Goal: Communication & Community: Answer question/provide support

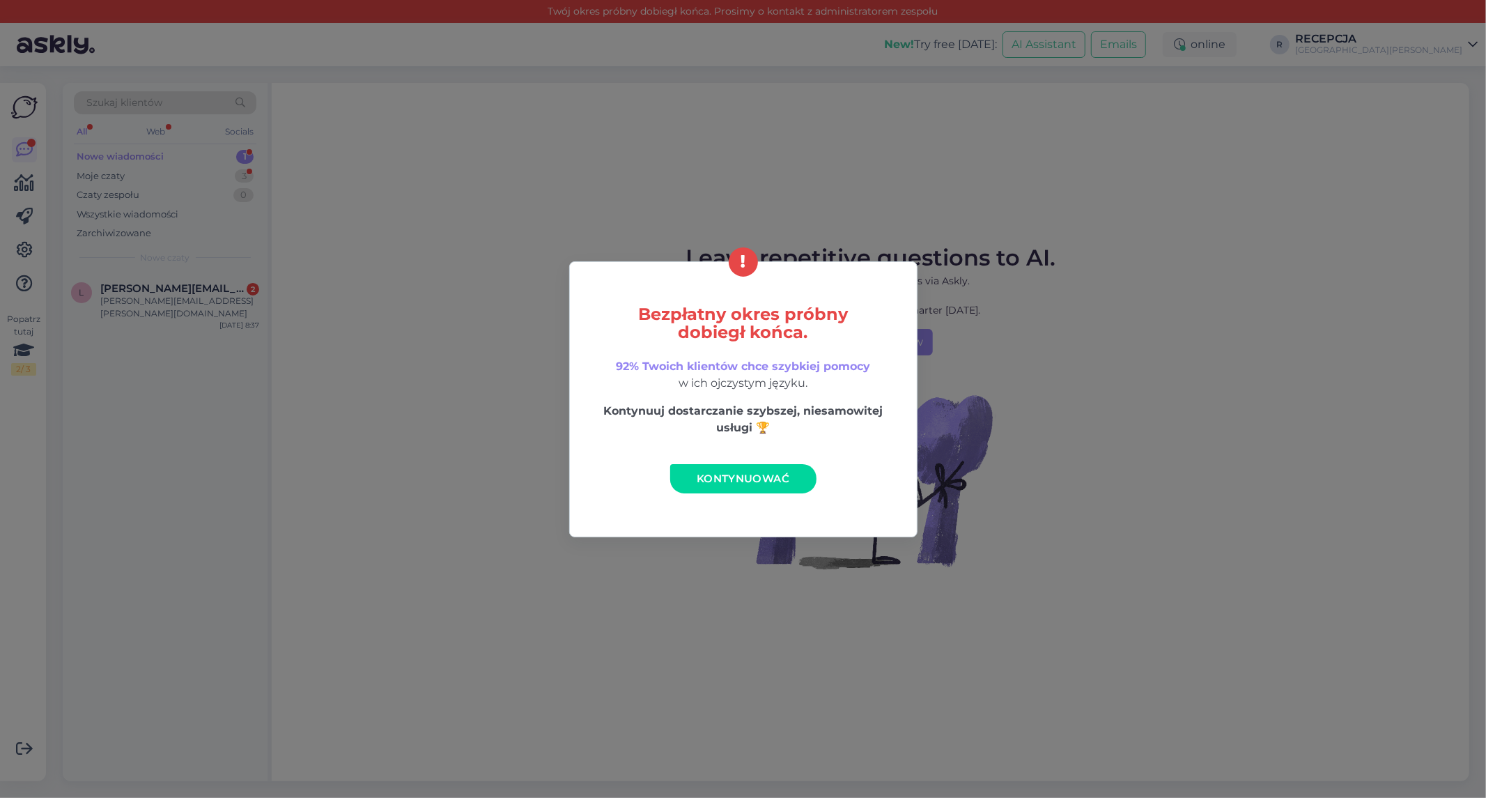
click at [782, 470] on link "Kontynuować" at bounding box center [743, 478] width 146 height 29
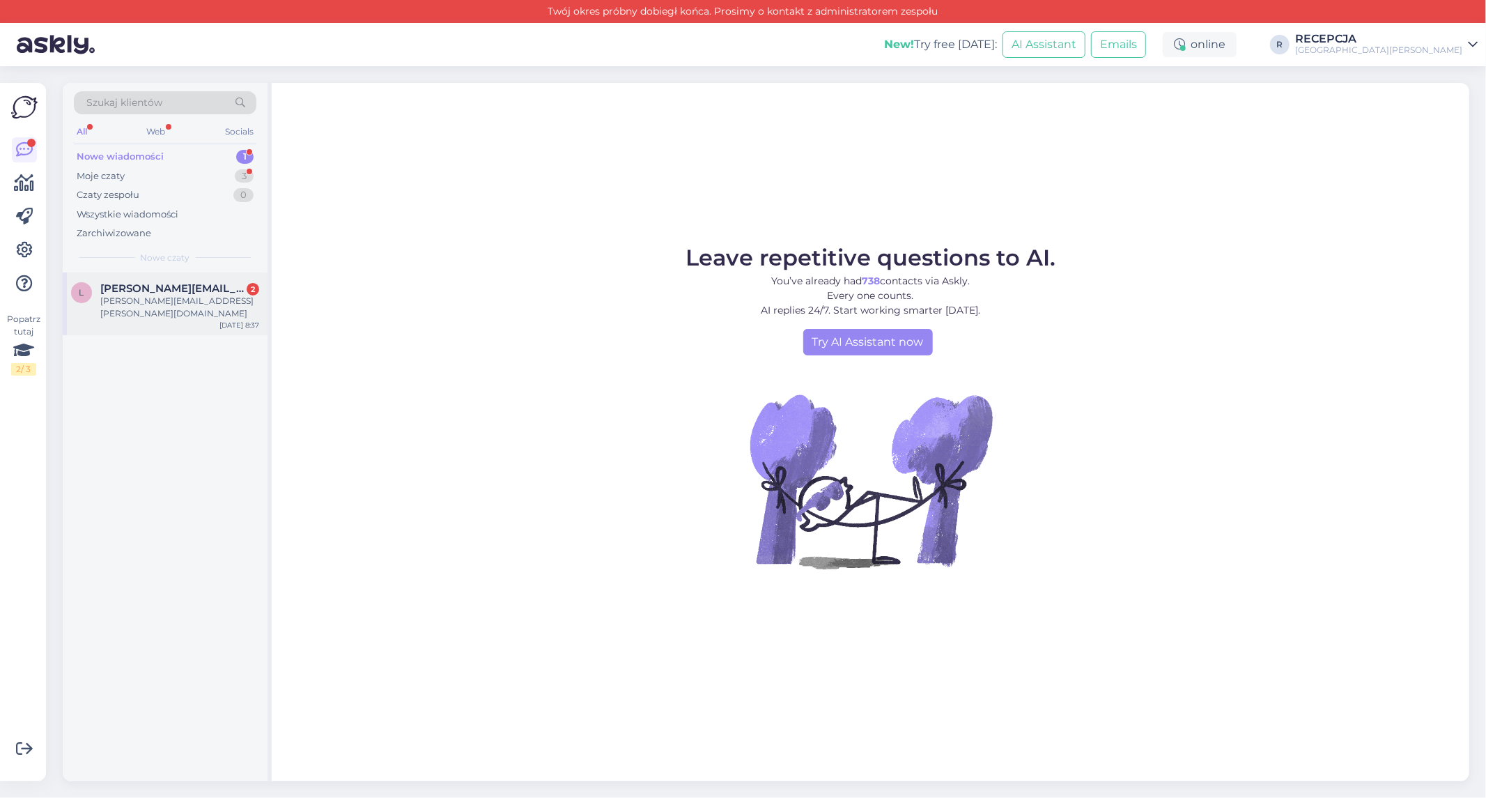
click at [159, 291] on span "[PERSON_NAME][EMAIL_ADDRESS][PERSON_NAME][DOMAIN_NAME]" at bounding box center [172, 288] width 145 height 13
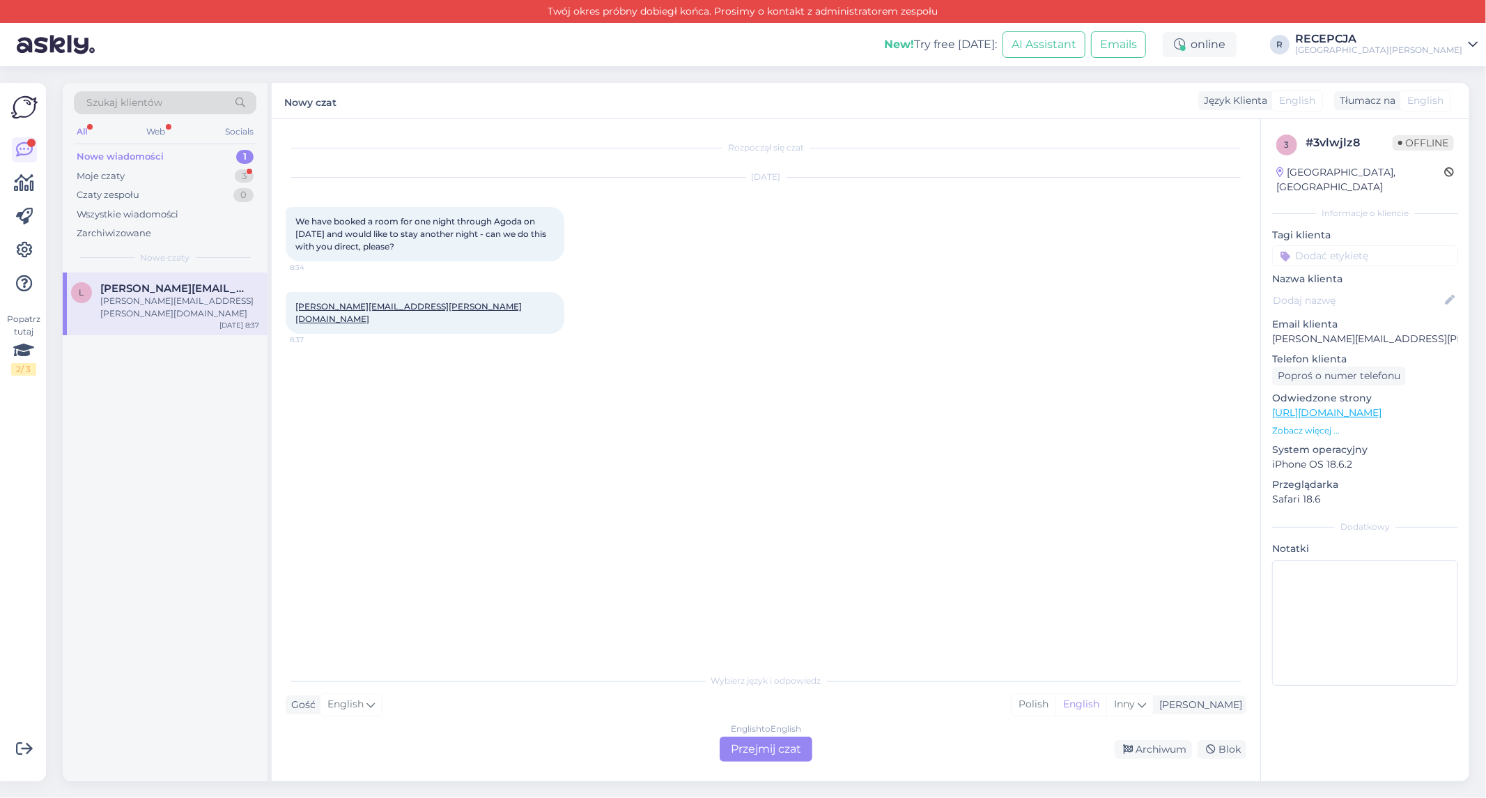
click at [1339, 142] on div "# 3vlwjlz8" at bounding box center [1349, 142] width 87 height 17
copy div "3vlwjlz8"
drag, startPoint x: 1388, startPoint y: 324, endPoint x: 1272, endPoint y: 325, distance: 115.7
click at [1272, 332] on p "[PERSON_NAME][EMAIL_ADDRESS][PERSON_NAME][DOMAIN_NAME]" at bounding box center [1365, 339] width 186 height 15
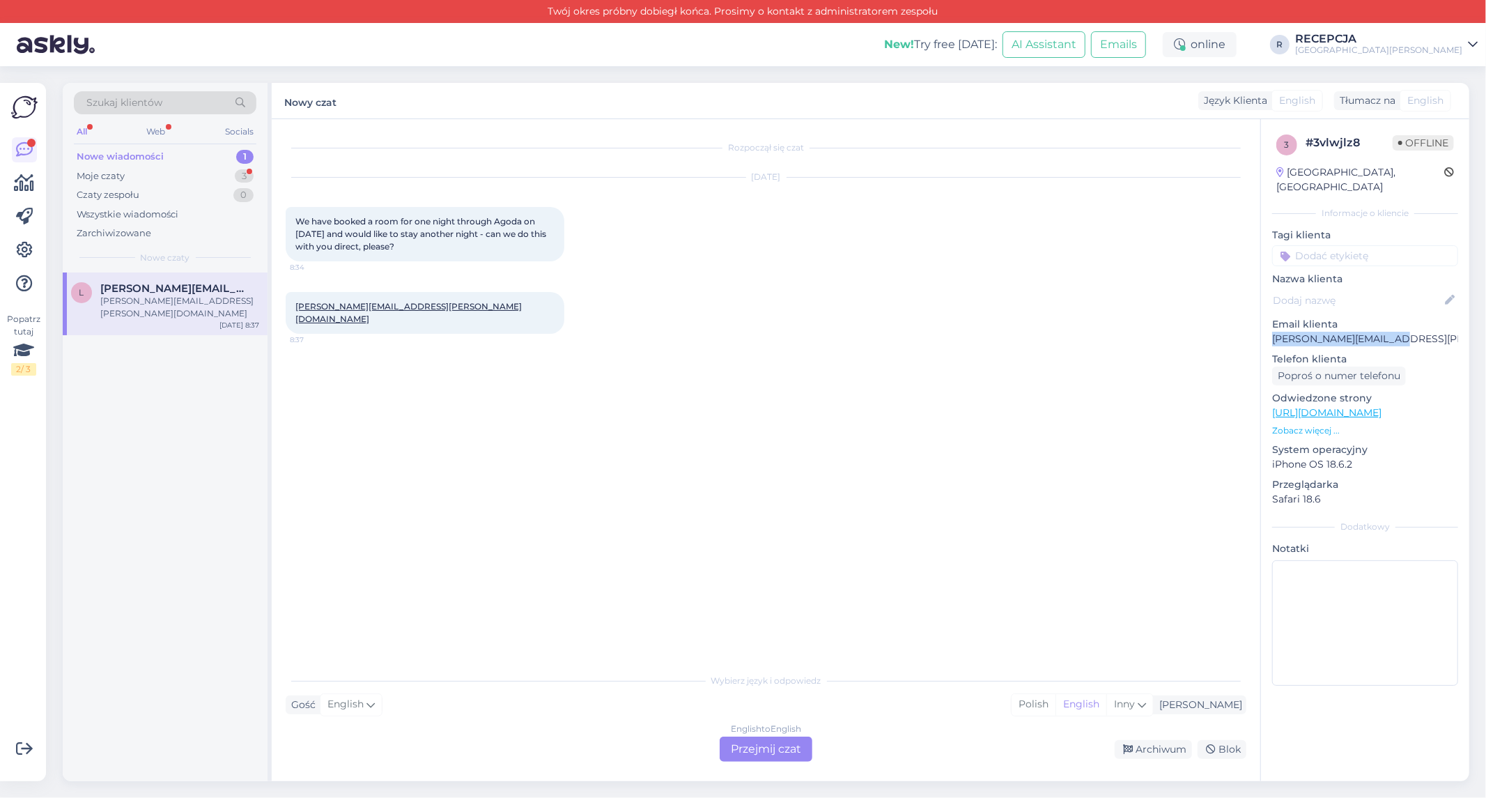
copy p "[PERSON_NAME][EMAIL_ADDRESS][PERSON_NAME][DOMAIN_NAME]"
click at [729, 747] on div "English to English Przejmij czat" at bounding box center [766, 748] width 93 height 25
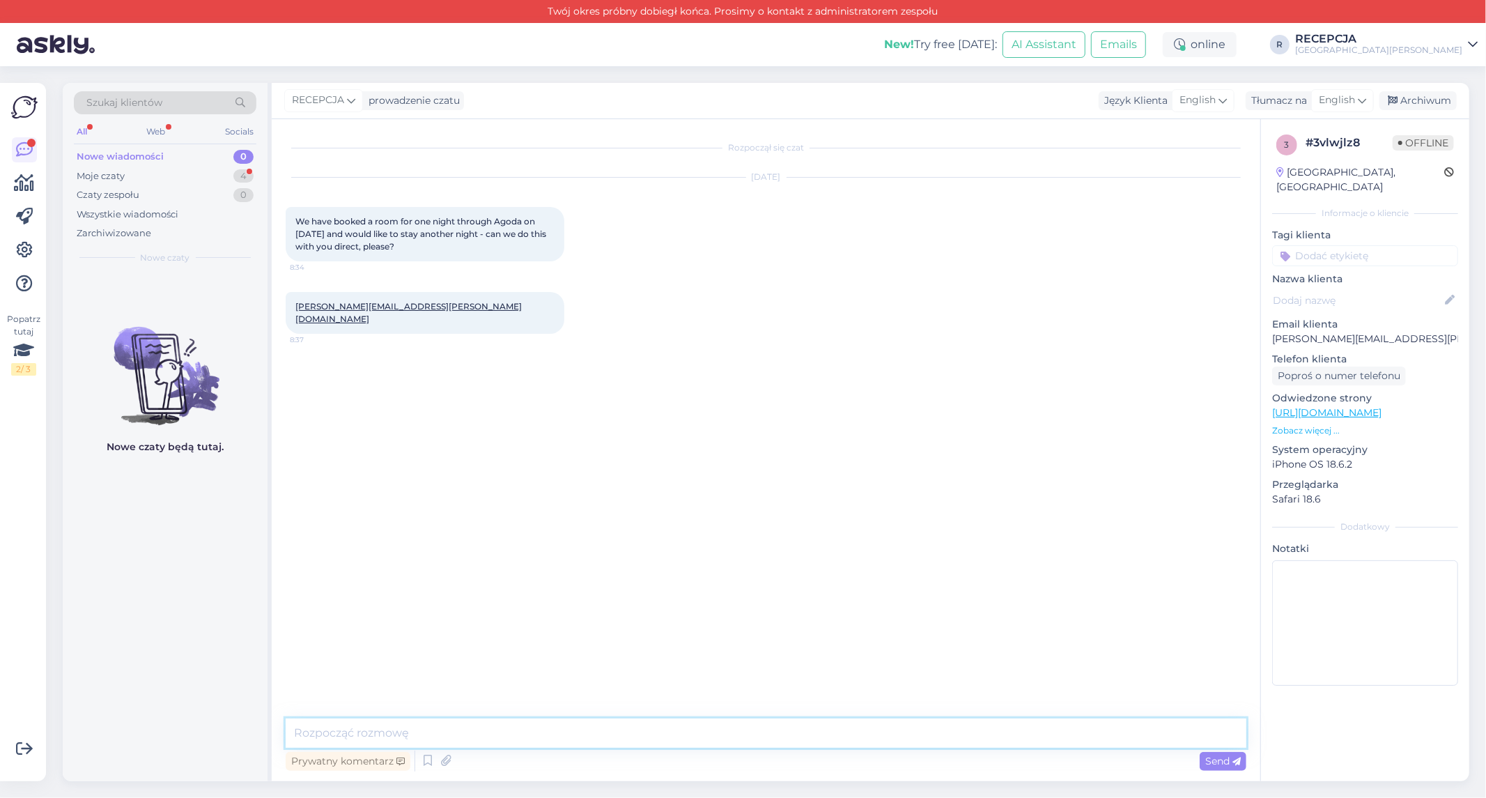
click at [582, 721] on textarea at bounding box center [766, 732] width 961 height 29
type textarea "Hello! Thank you very much for the message! Yes, you can stay another night at …"
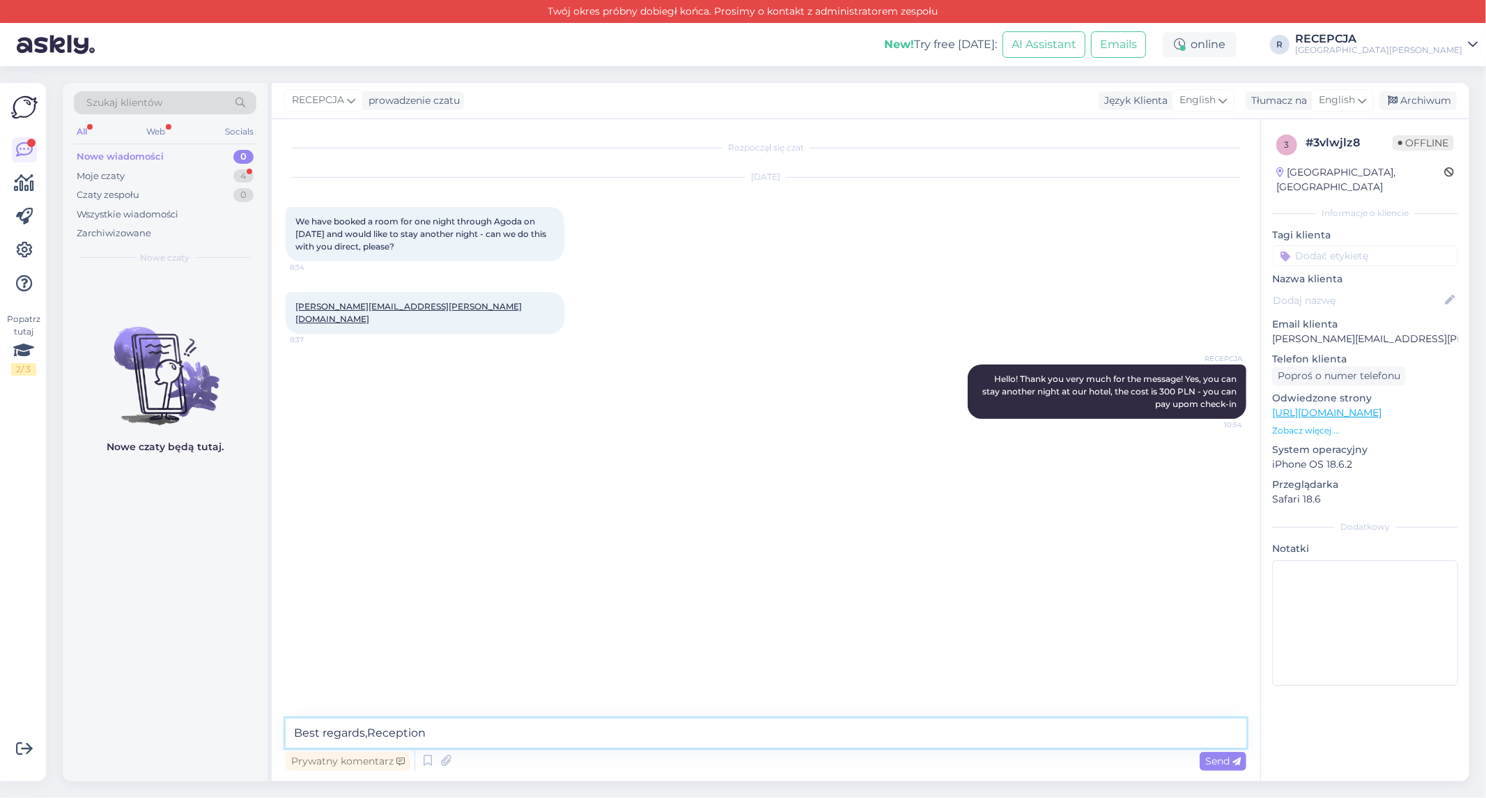
type textarea "Best regards,Reception"
